Goal: Task Accomplishment & Management: Manage account settings

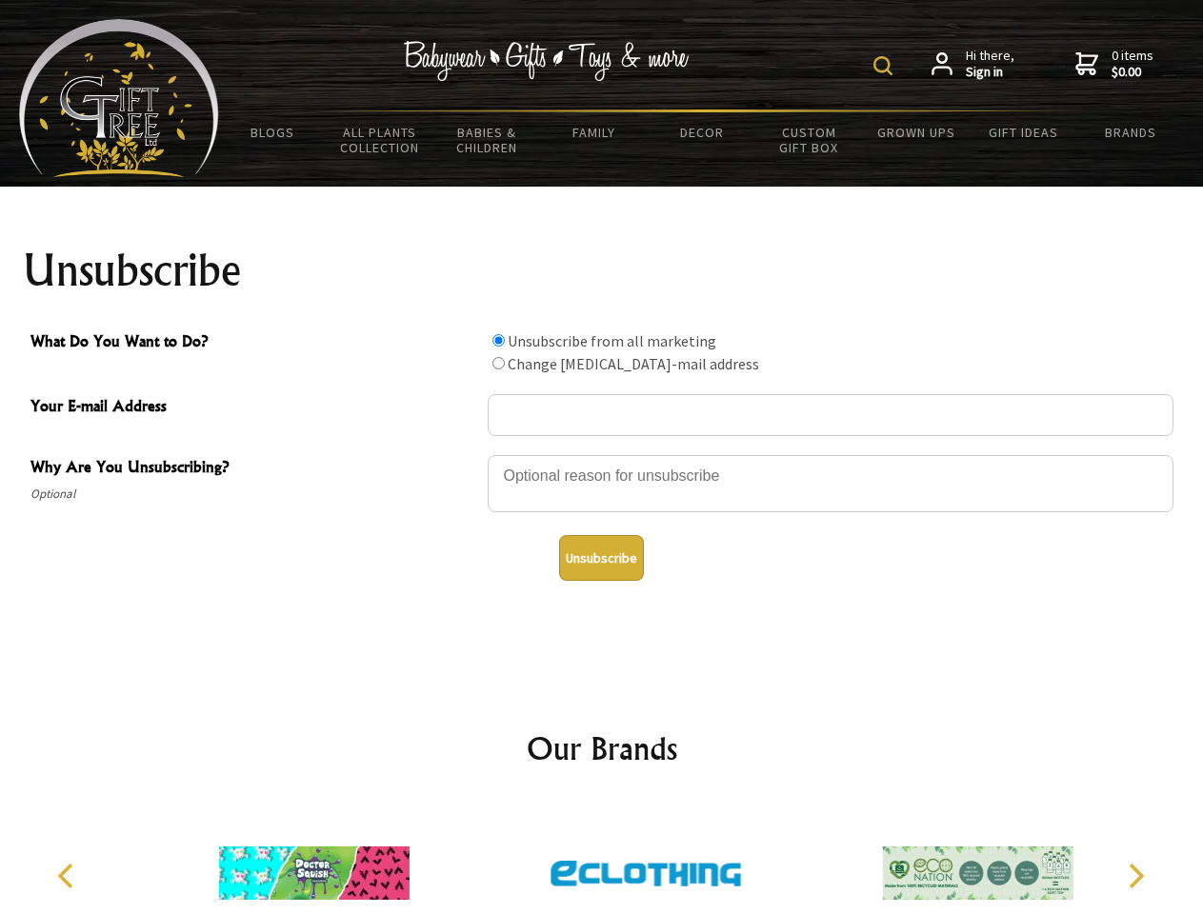
click at [886, 66] on img at bounding box center [882, 65] width 19 height 19
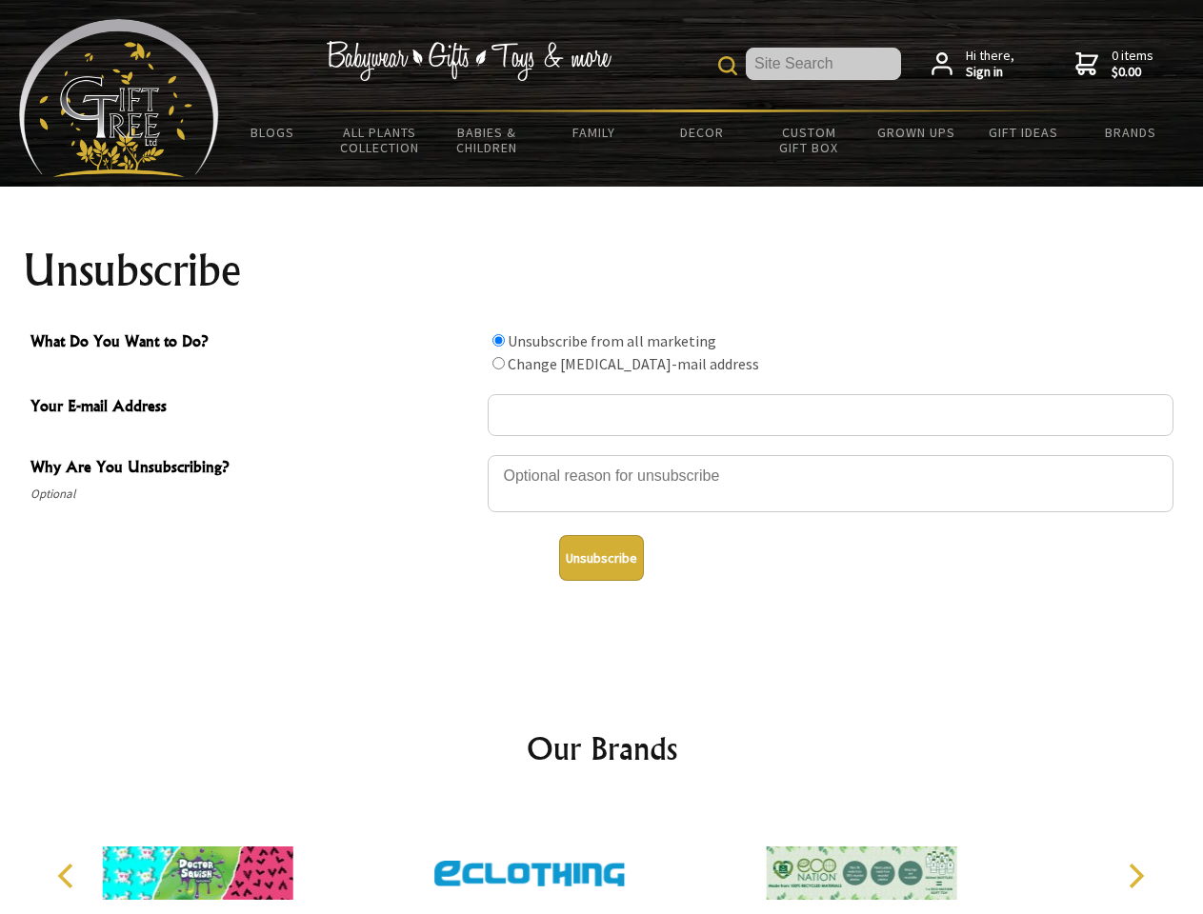
click at [602, 454] on div at bounding box center [831, 486] width 686 height 67
click at [498, 340] on input "What Do You Want to Do?" at bounding box center [498, 340] width 12 height 12
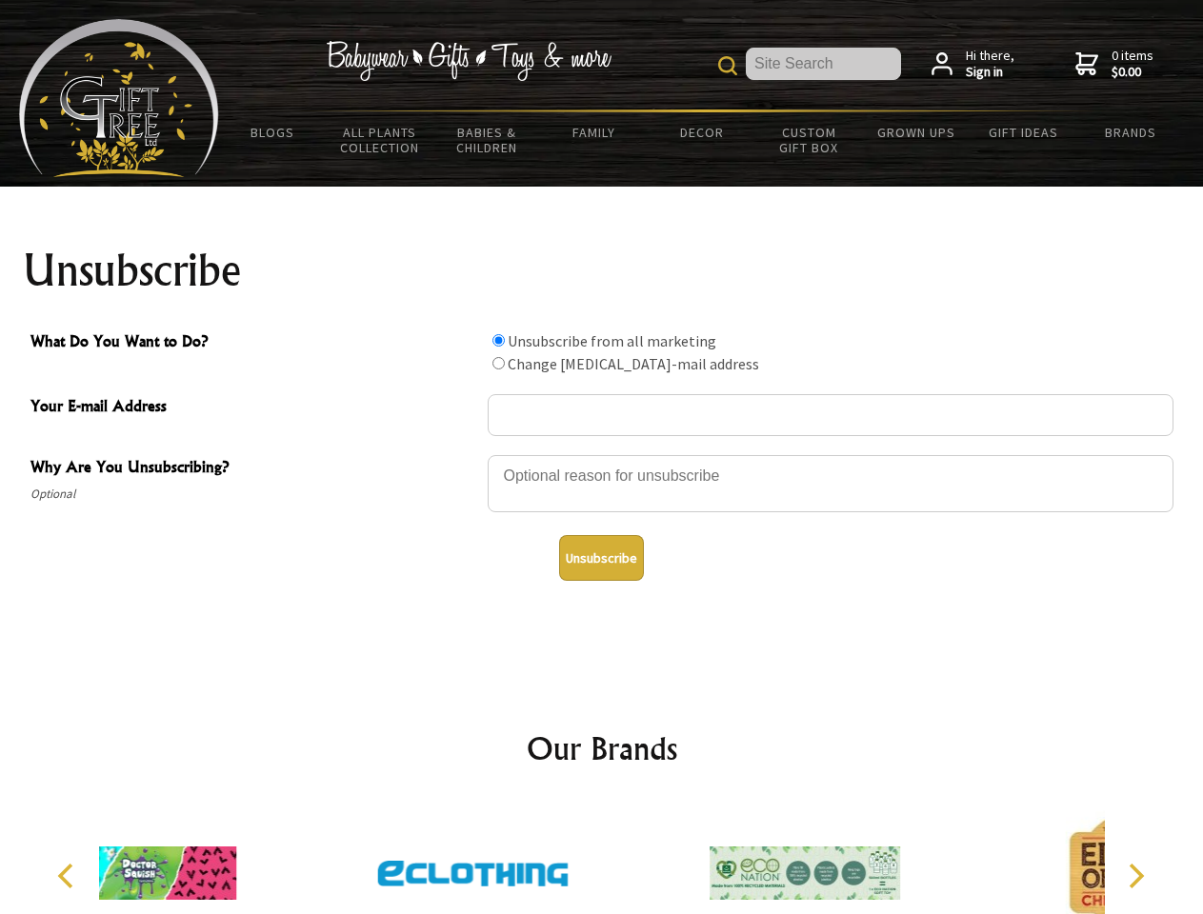
click at [498, 363] on input "What Do You Want to Do?" at bounding box center [498, 363] width 12 height 12
radio input "true"
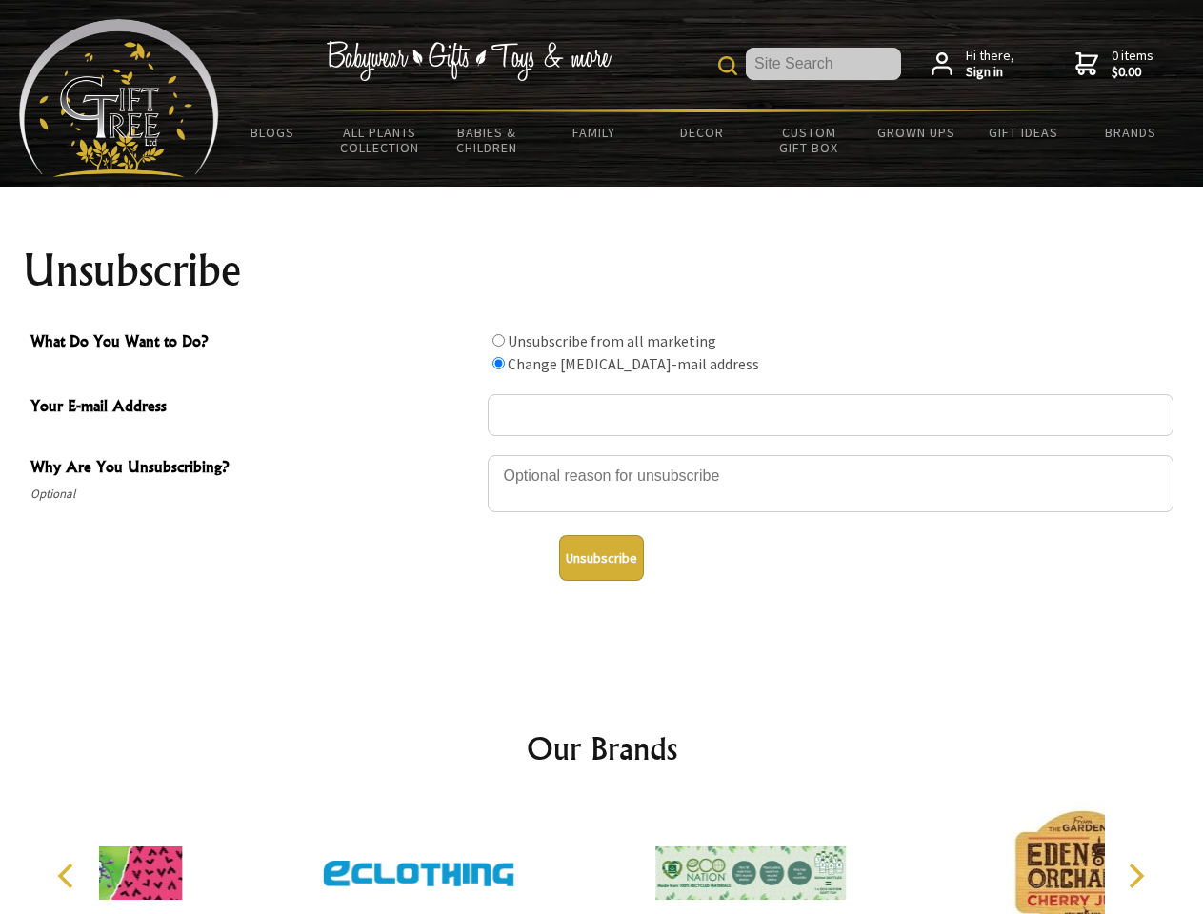
click at [601, 558] on button "Unsubscribe" at bounding box center [601, 558] width 85 height 46
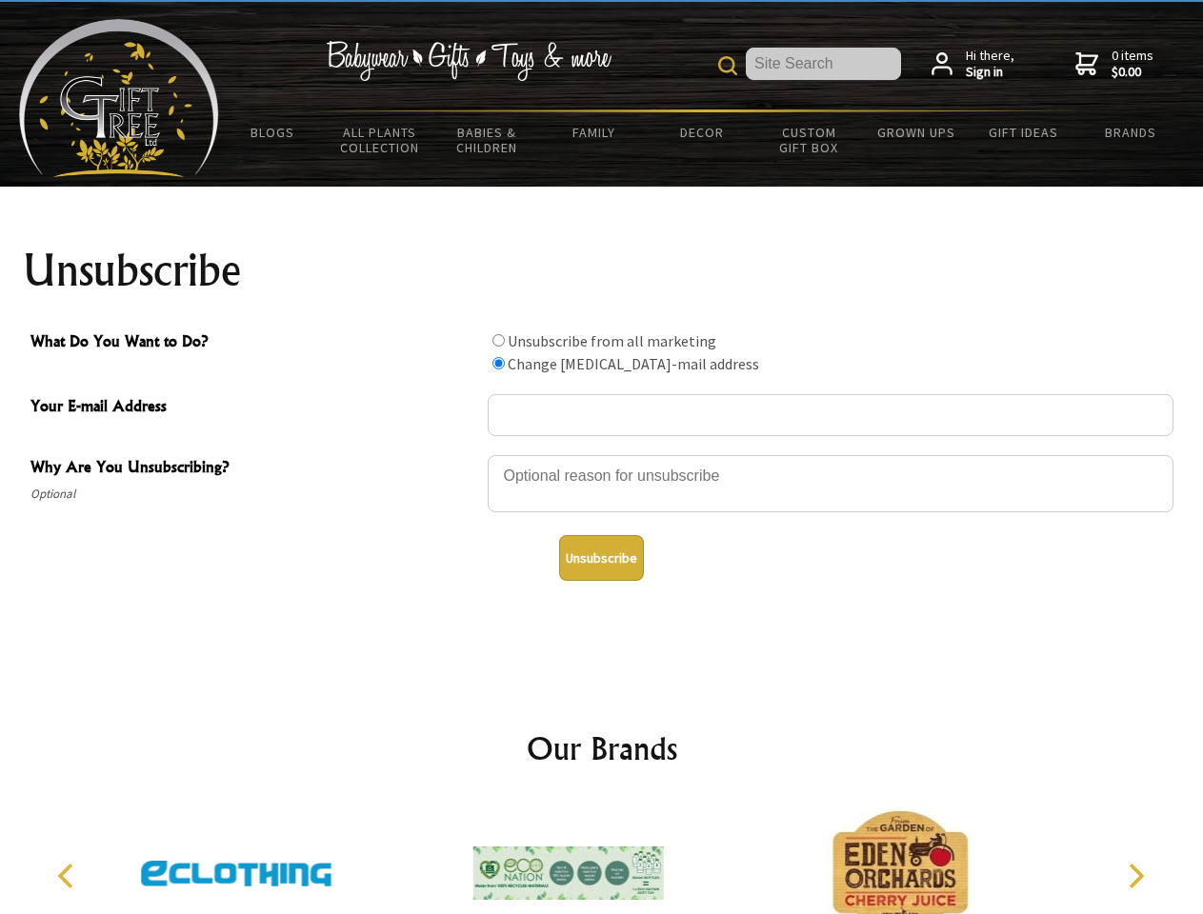
click at [69, 876] on icon "Previous" at bounding box center [67, 876] width 25 height 25
click at [1135, 876] on icon "Next" at bounding box center [1134, 876] width 25 height 25
